Goal: Check status

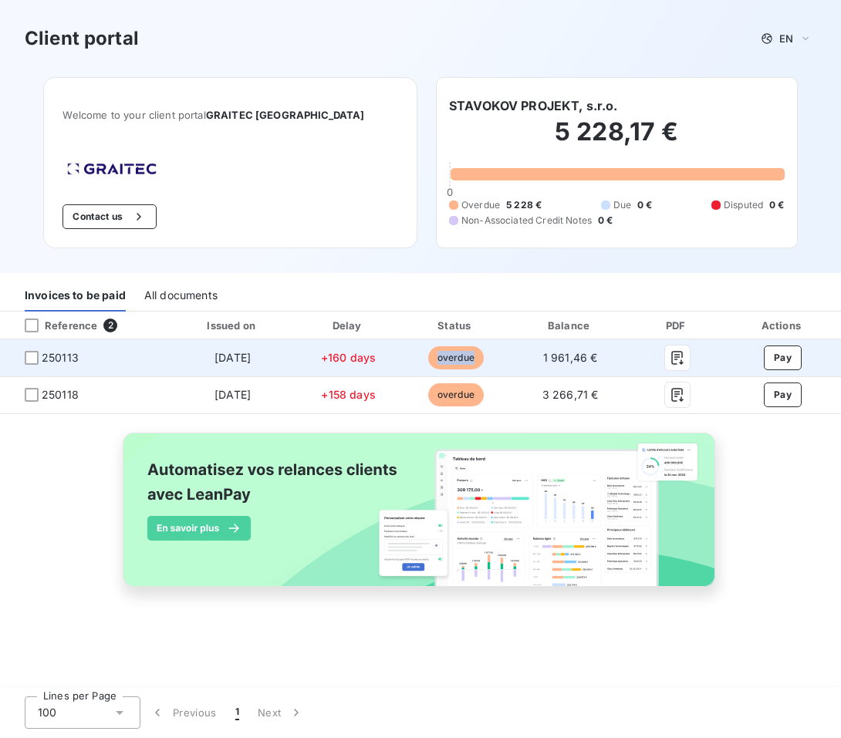
drag, startPoint x: 439, startPoint y: 358, endPoint x: 480, endPoint y: 350, distance: 42.3
click at [480, 350] on span "overdue" at bounding box center [456, 357] width 56 height 23
copy span "overdue"
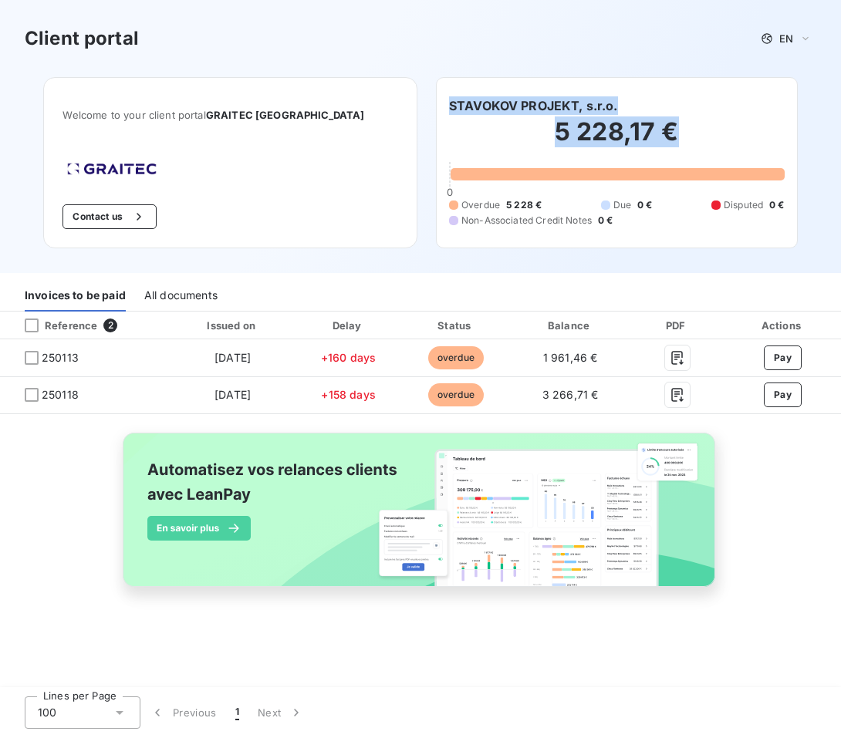
drag, startPoint x: 446, startPoint y: 106, endPoint x: 677, endPoint y: 136, distance: 232.5
click at [677, 136] on div "STAVOKOV PROJEKT, s.r.o. 5 228,17 € 0 Overdue 5 228 € Due 0 € Disputed 0 € Non-…" at bounding box center [617, 162] width 362 height 171
click at [467, 141] on h2 "5 228,17 €" at bounding box center [616, 139] width 335 height 46
